Goal: Find specific page/section: Find specific page/section

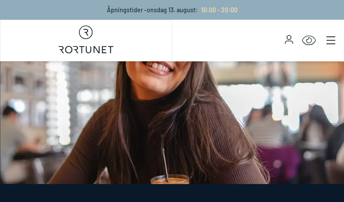
select select "NO"
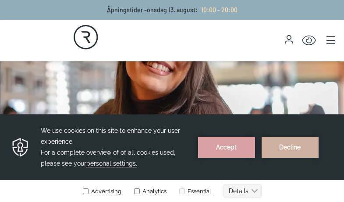
scroll to position [1982, 0]
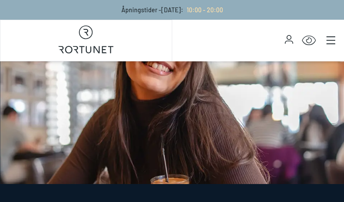
select select "NO"
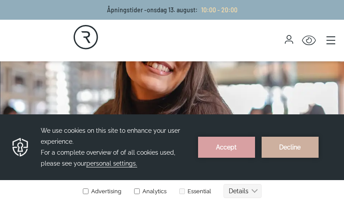
scroll to position [1986, 0]
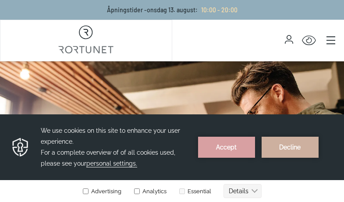
scroll to position [1671, 0]
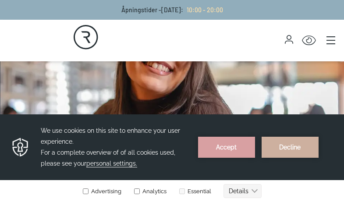
select select "NO"
